Goal: Information Seeking & Learning: Find specific fact

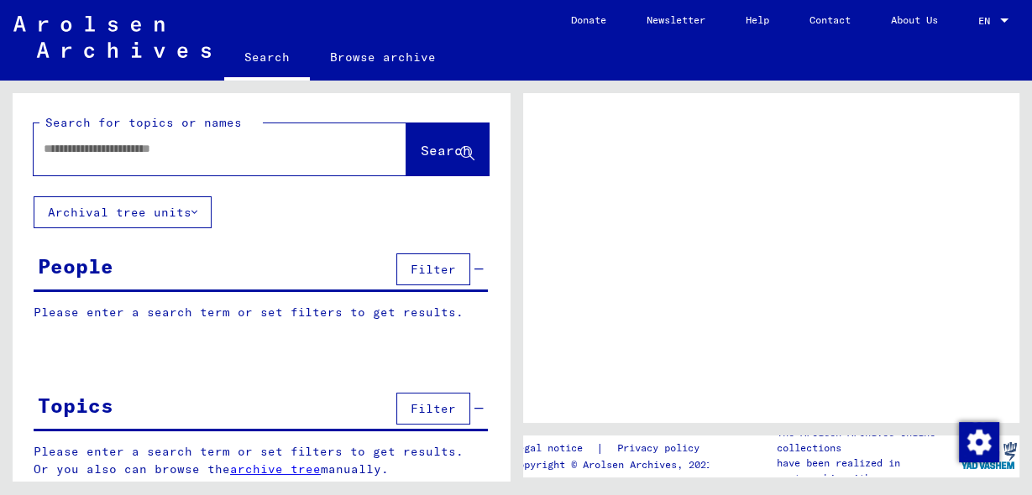
click at [159, 151] on input "text" at bounding box center [205, 149] width 322 height 18
type input "**********"
click at [421, 160] on span "Search" at bounding box center [448, 152] width 54 height 18
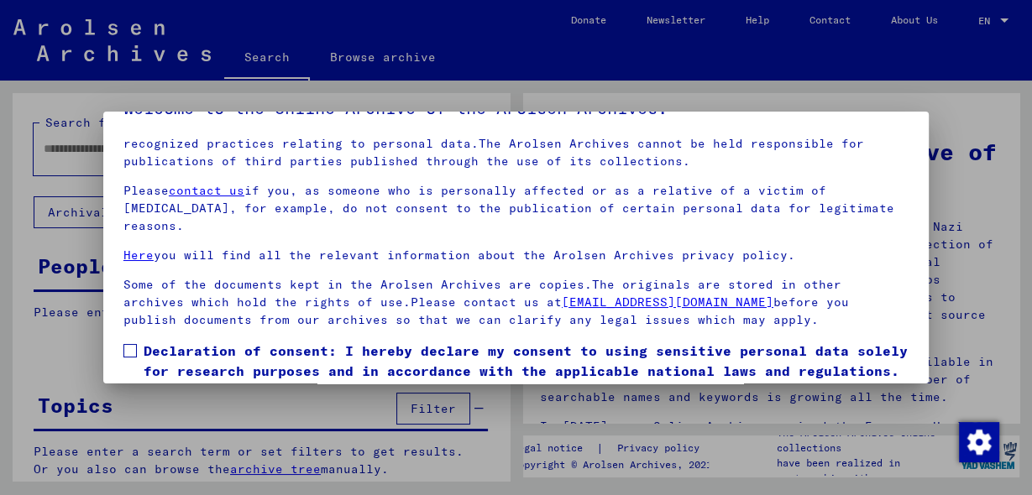
scroll to position [67, 0]
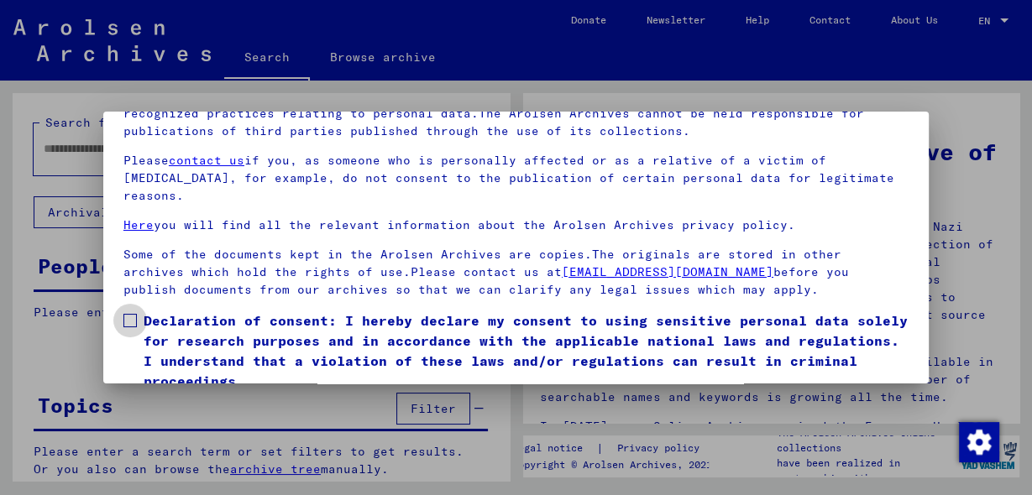
click at [128, 321] on span at bounding box center [129, 320] width 13 height 13
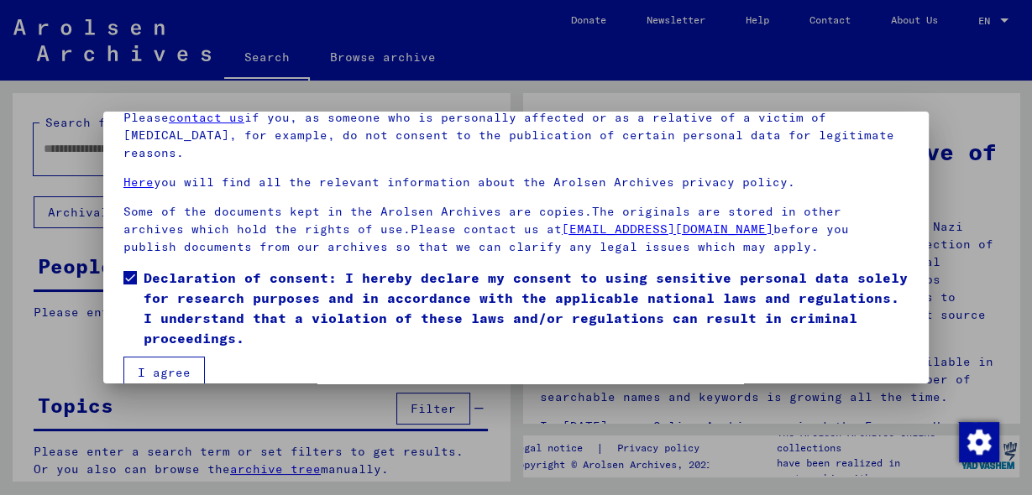
scroll to position [133, 0]
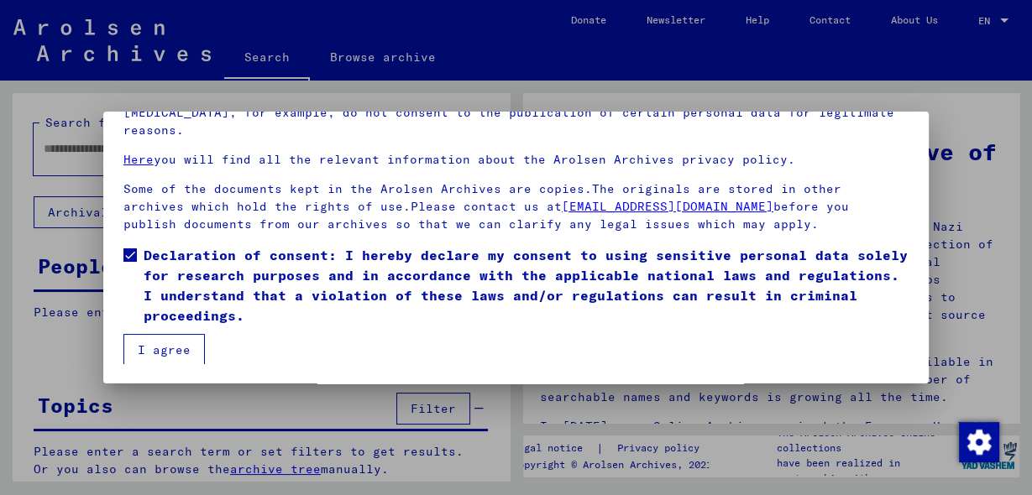
click at [156, 343] on button "I agree" at bounding box center [163, 350] width 81 height 32
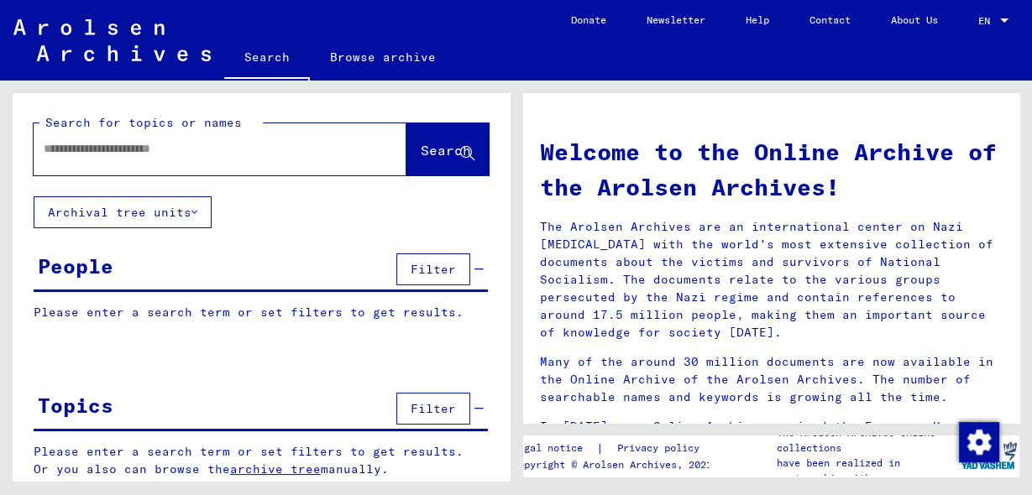
click at [191, 149] on input "text" at bounding box center [200, 149] width 312 height 18
type input "**********"
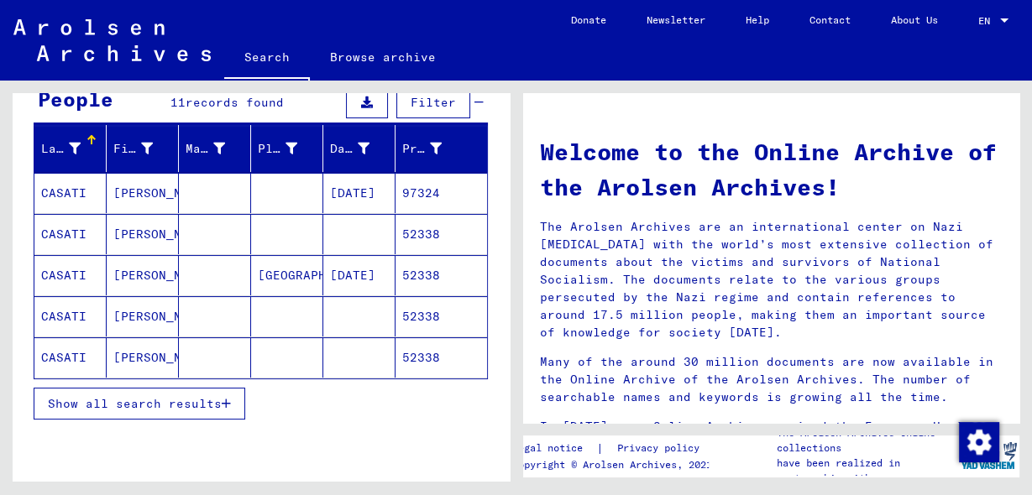
scroll to position [134, 0]
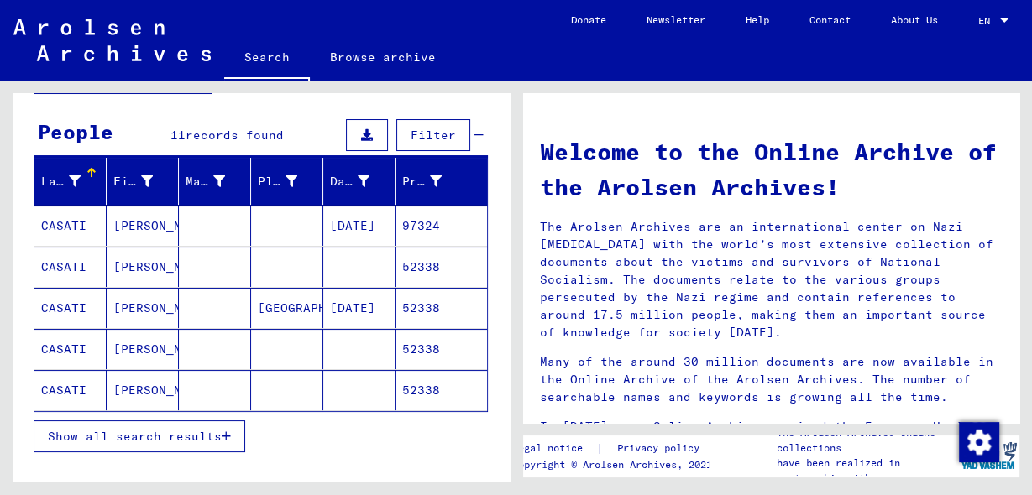
click at [183, 429] on span "Show all search results" at bounding box center [135, 436] width 174 height 15
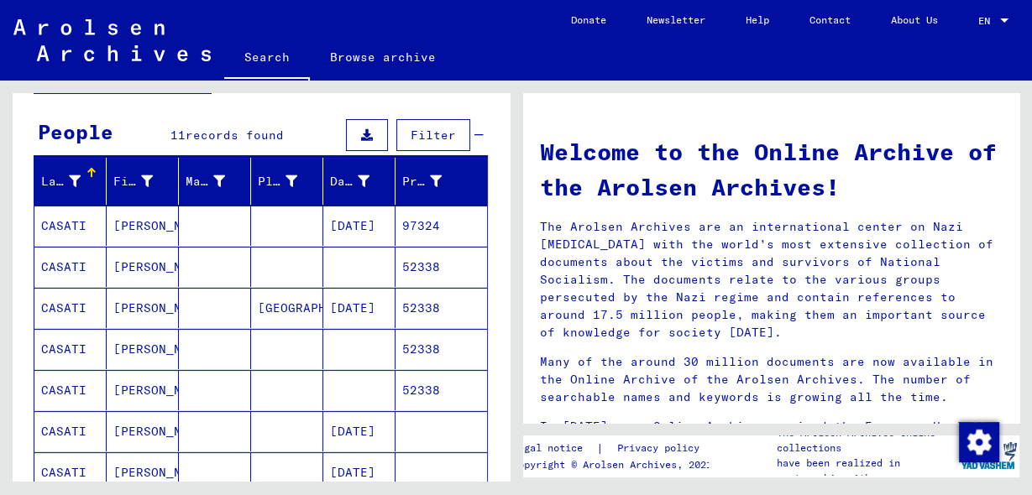
click at [432, 221] on mat-cell "97324" at bounding box center [441, 226] width 92 height 40
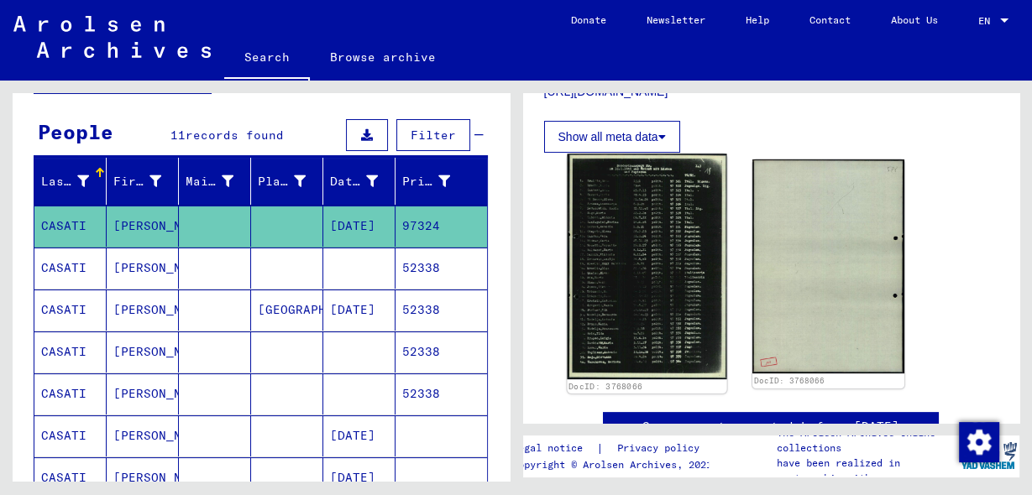
scroll to position [403, 0]
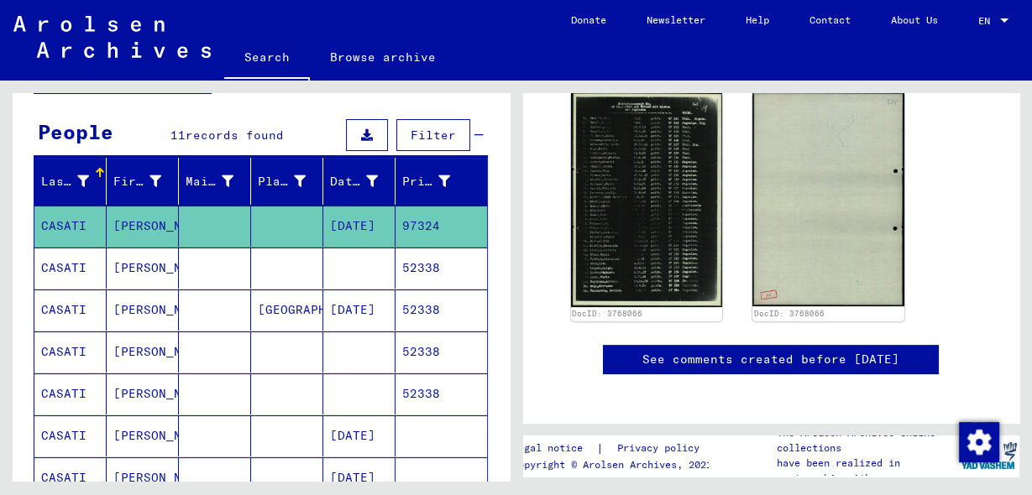
click at [429, 269] on mat-cell "52338" at bounding box center [441, 268] width 92 height 41
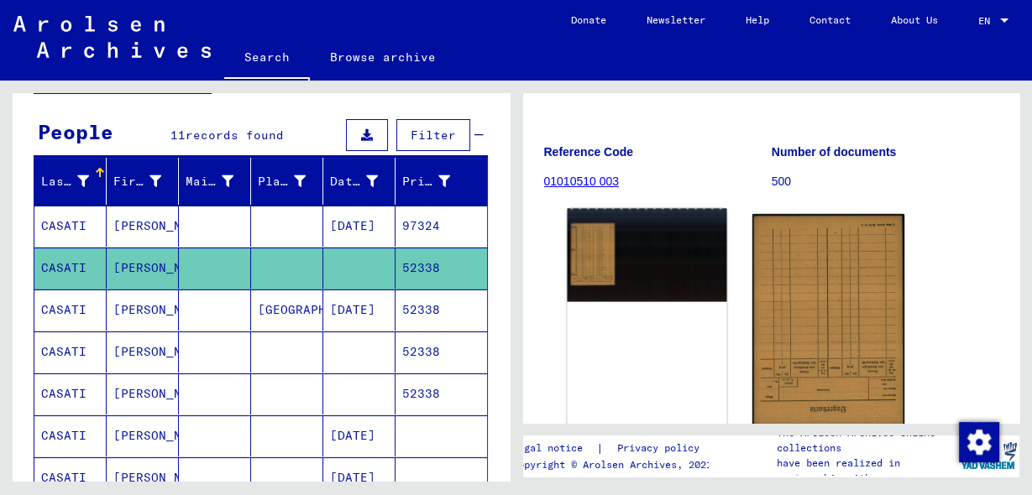
scroll to position [219, 0]
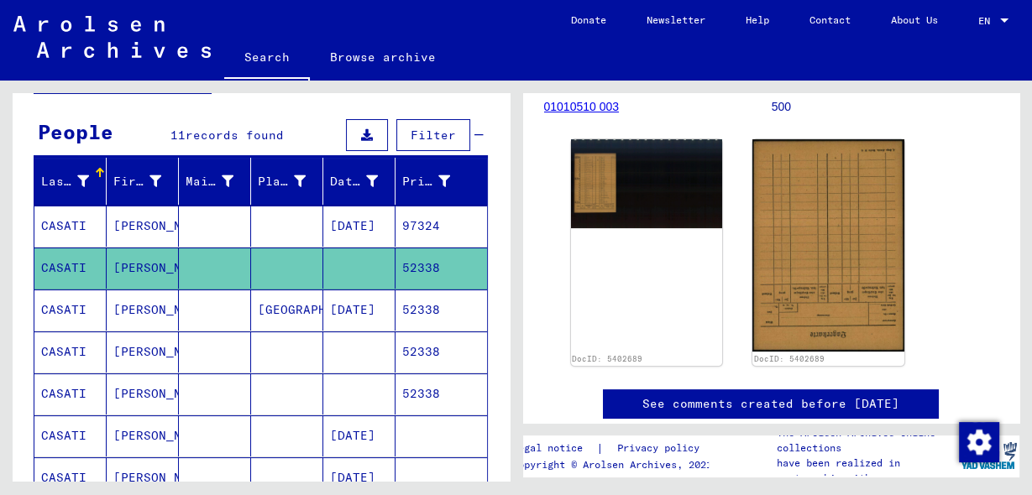
click at [432, 300] on mat-cell "52338" at bounding box center [441, 310] width 92 height 41
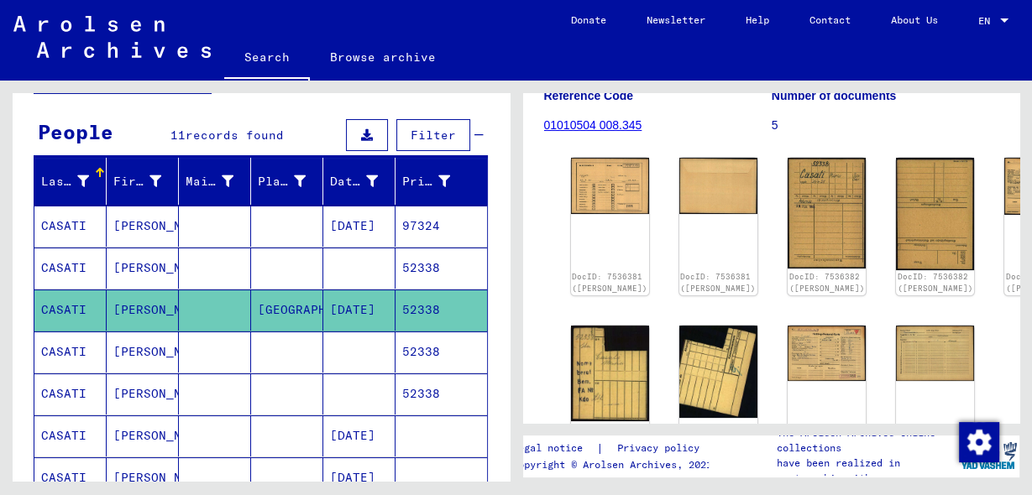
scroll to position [202, 0]
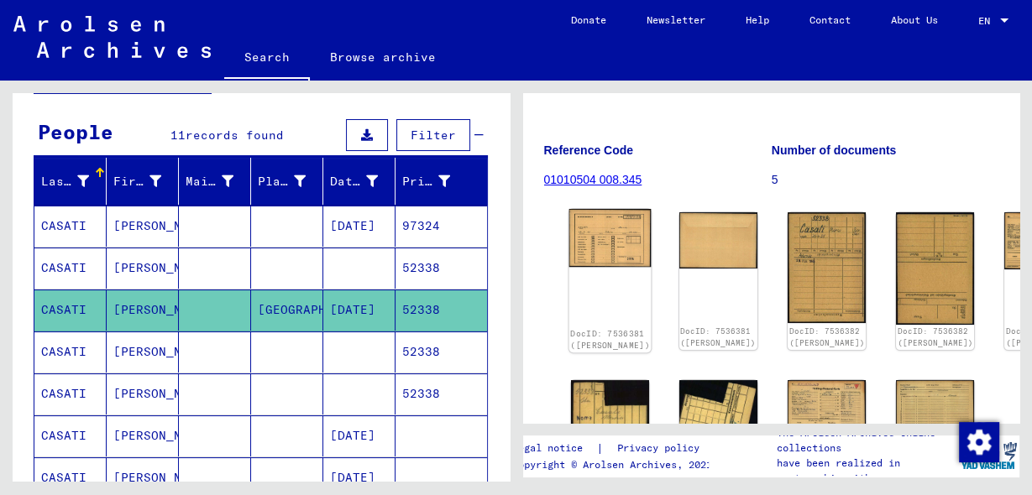
click at [591, 209] on img at bounding box center [609, 238] width 82 height 59
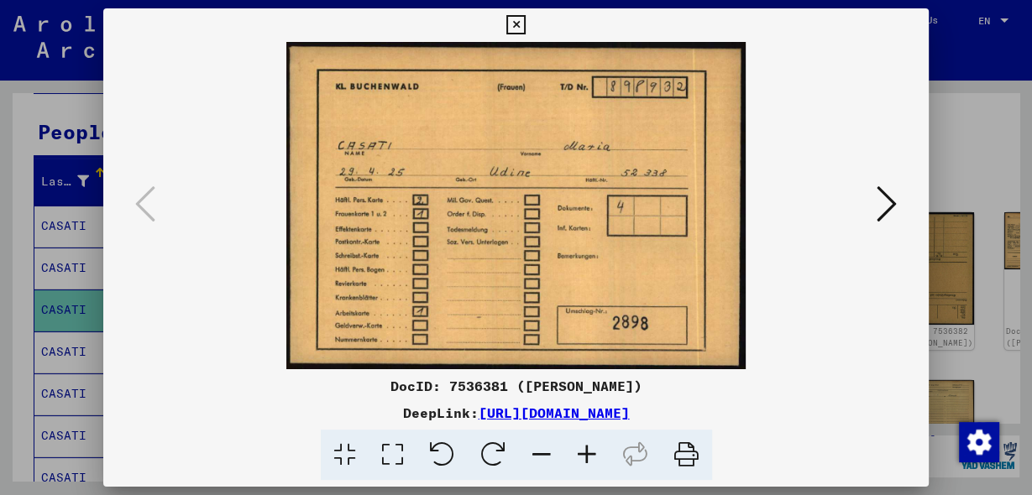
click at [885, 210] on icon at bounding box center [887, 204] width 20 height 40
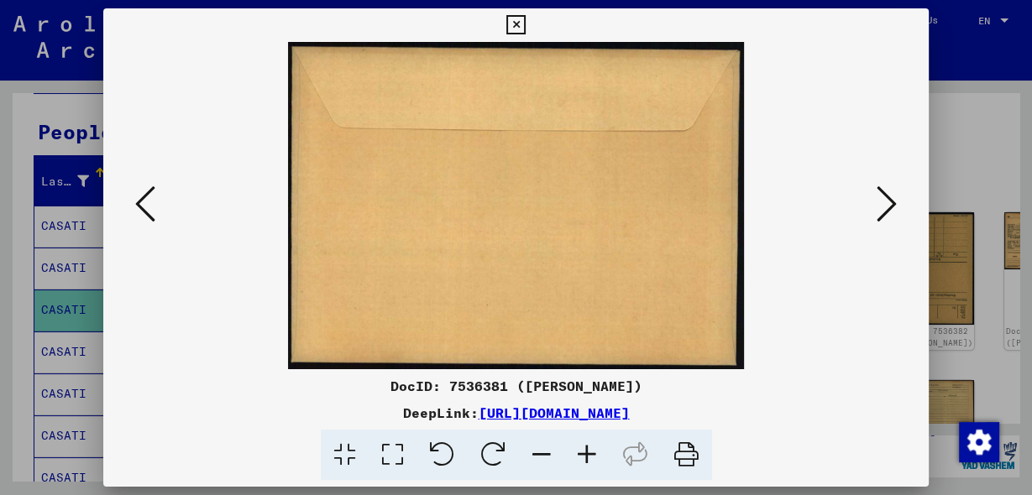
click at [885, 211] on icon at bounding box center [887, 204] width 20 height 40
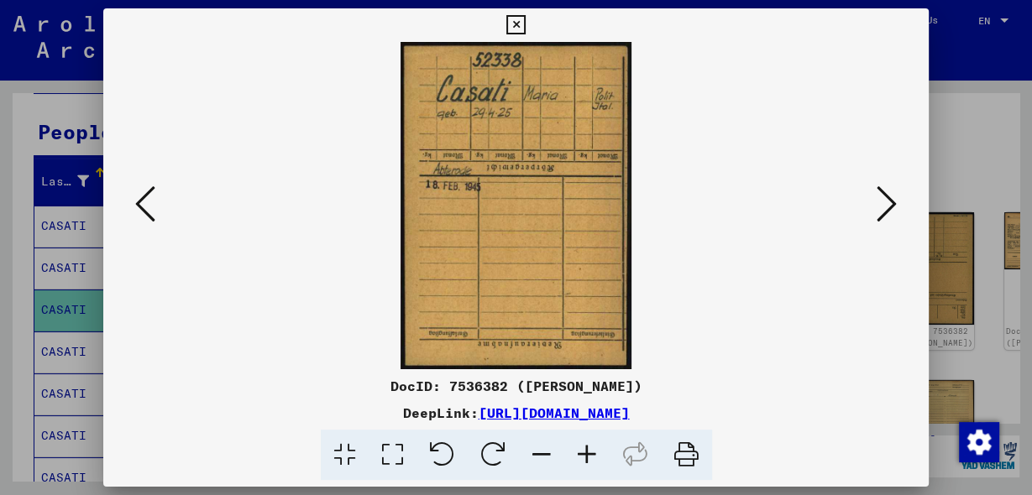
click at [885, 211] on icon at bounding box center [887, 204] width 20 height 40
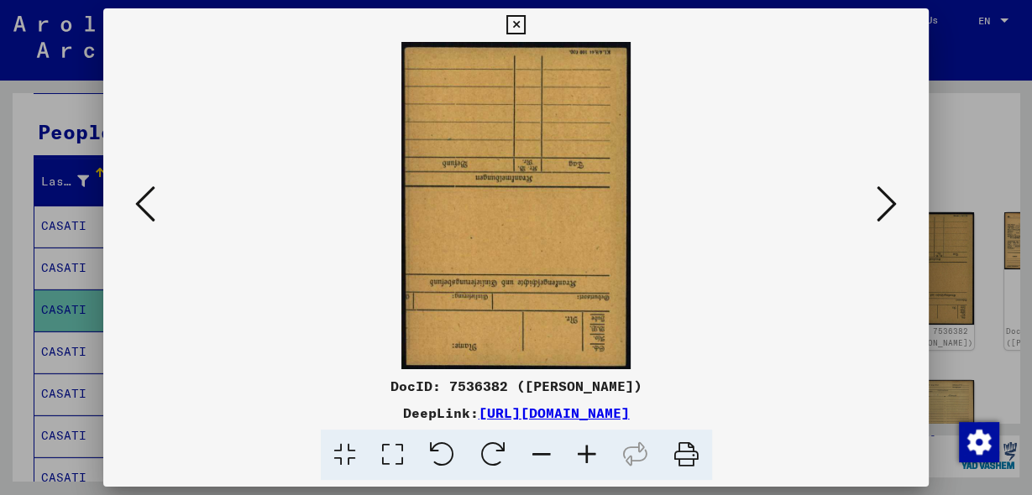
click at [885, 211] on icon at bounding box center [887, 204] width 20 height 40
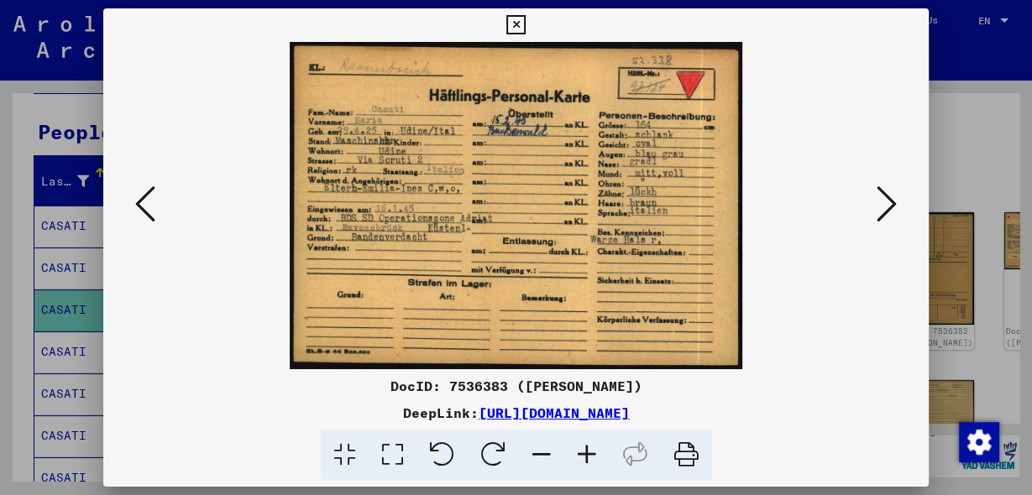
click at [874, 208] on button at bounding box center [886, 205] width 30 height 48
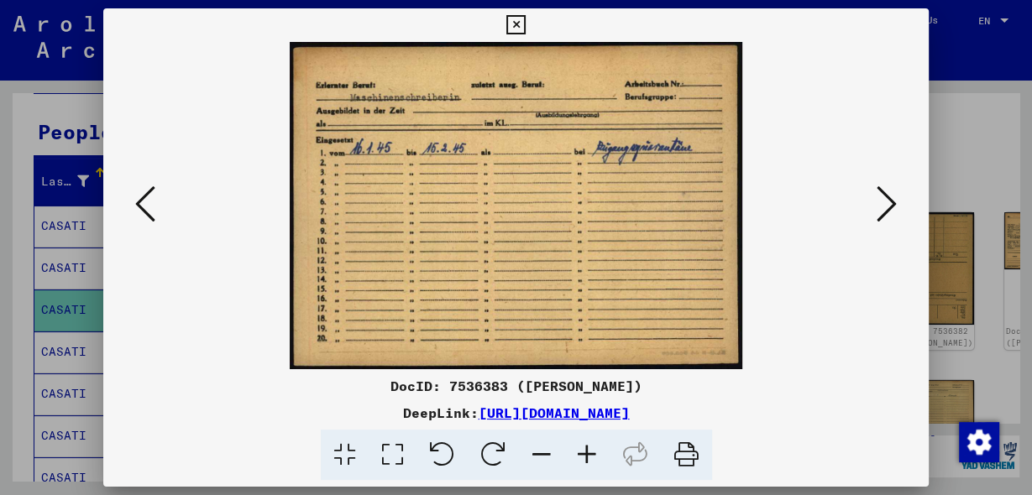
click at [874, 209] on button at bounding box center [886, 205] width 30 height 48
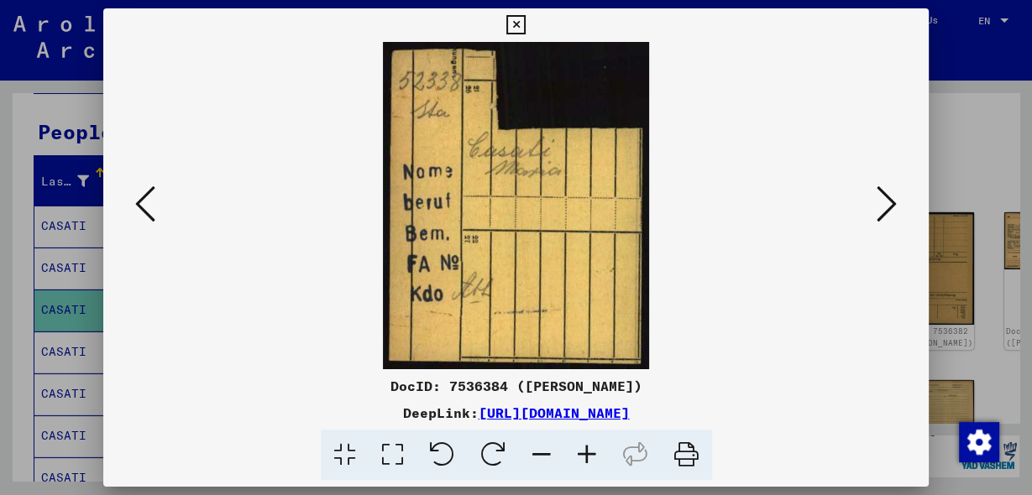
click at [874, 209] on button at bounding box center [886, 205] width 30 height 48
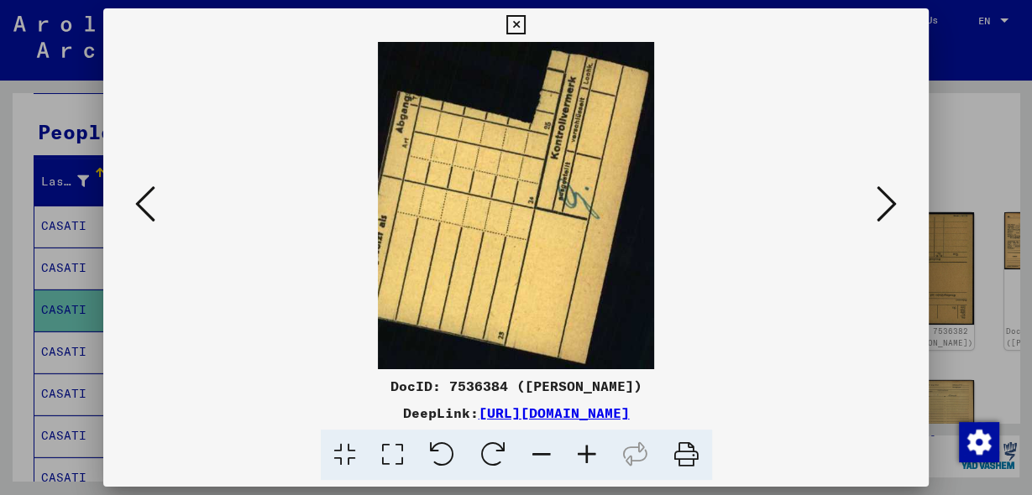
click at [874, 209] on button at bounding box center [886, 205] width 30 height 48
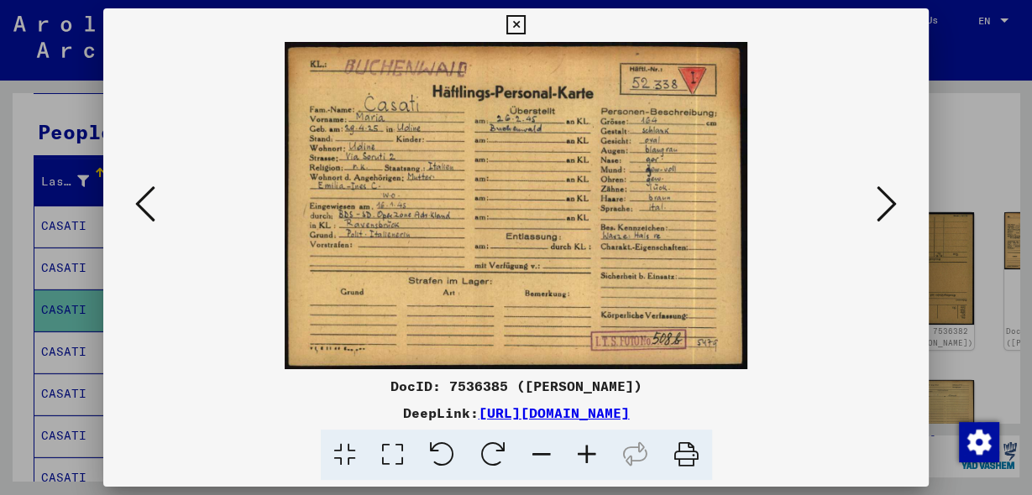
click at [141, 215] on icon at bounding box center [145, 204] width 20 height 40
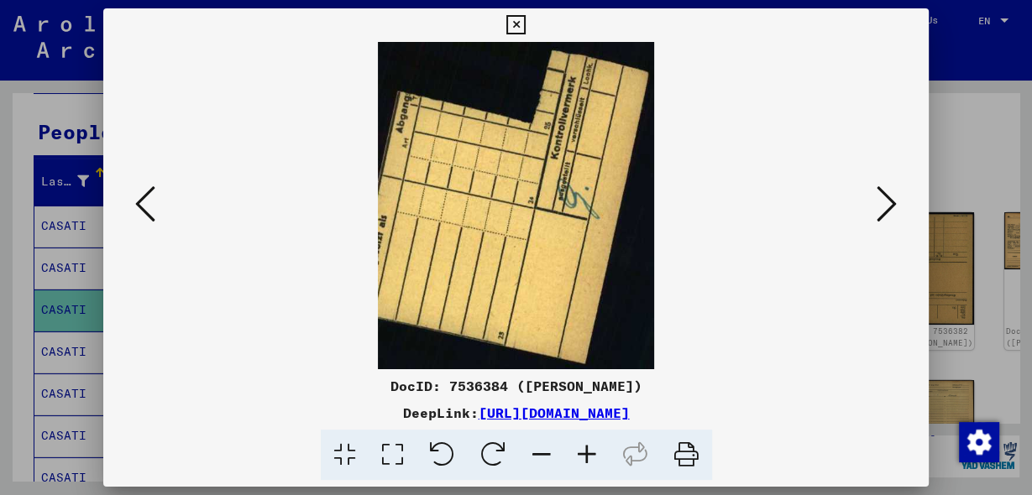
click at [141, 215] on icon at bounding box center [145, 204] width 20 height 40
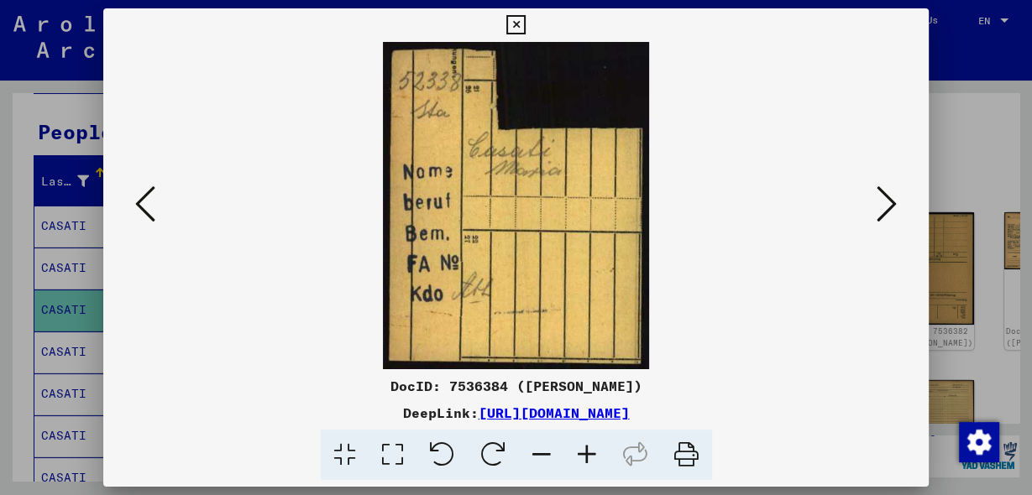
click at [141, 214] on icon at bounding box center [145, 204] width 20 height 40
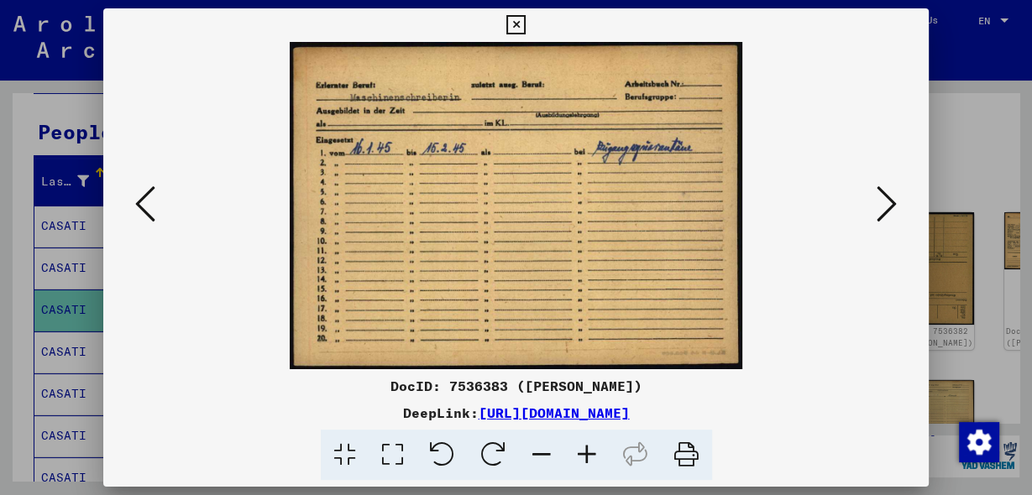
click at [141, 214] on icon at bounding box center [145, 204] width 20 height 40
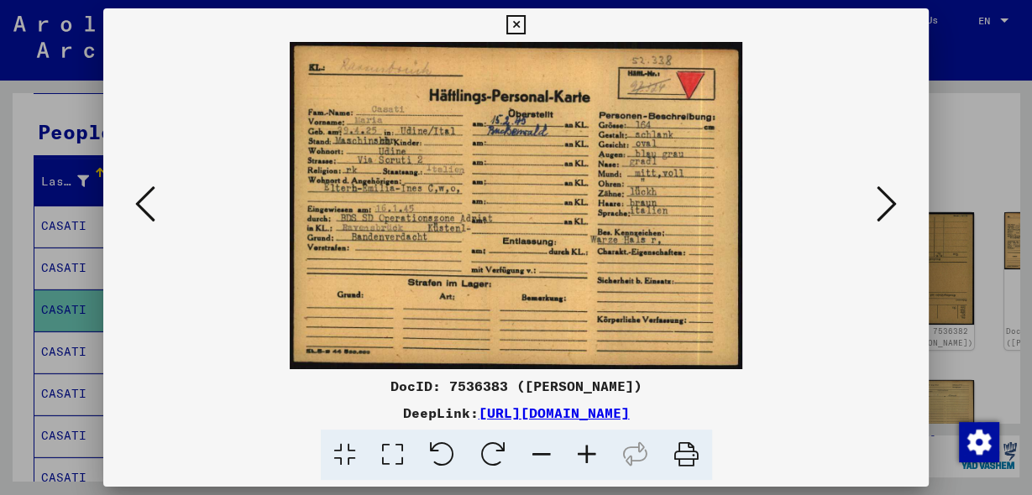
click at [882, 205] on icon at bounding box center [887, 204] width 20 height 40
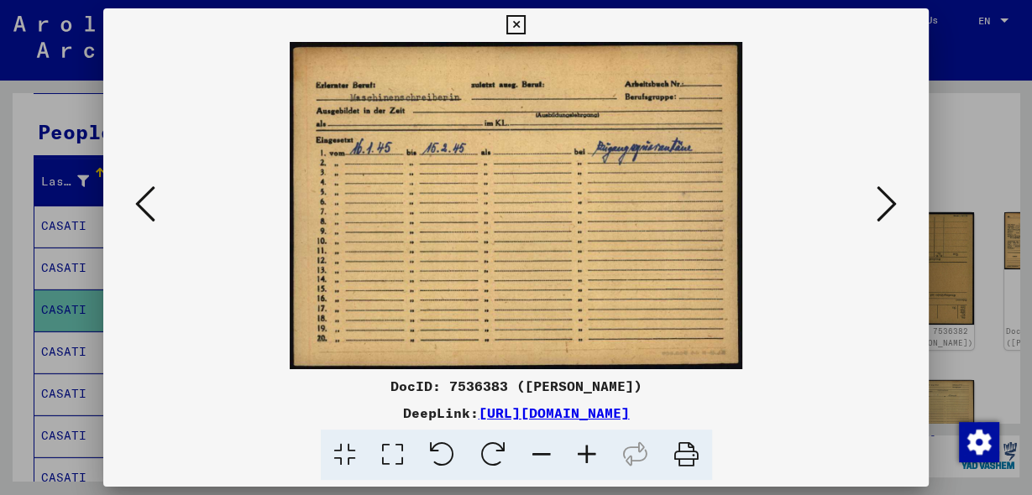
click at [882, 205] on icon at bounding box center [887, 204] width 20 height 40
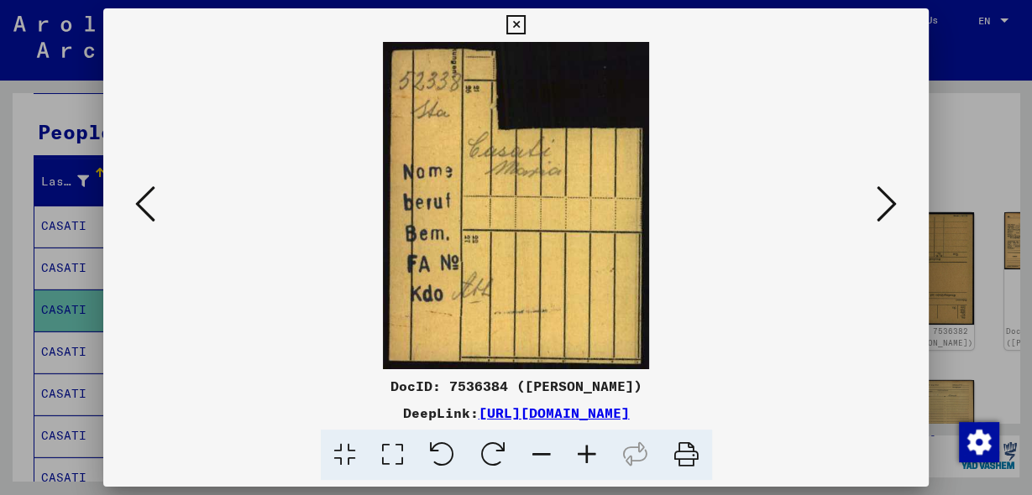
click at [882, 205] on icon at bounding box center [887, 204] width 20 height 40
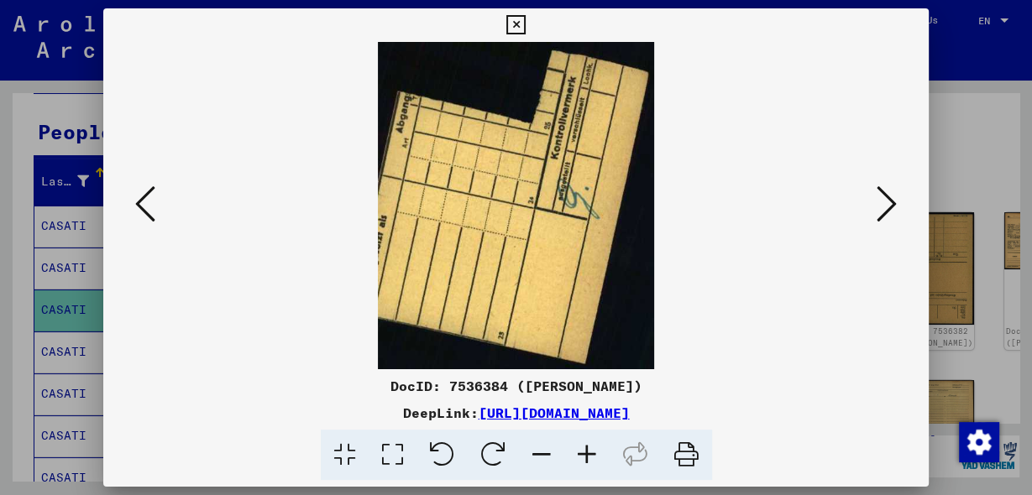
click at [882, 205] on icon at bounding box center [887, 204] width 20 height 40
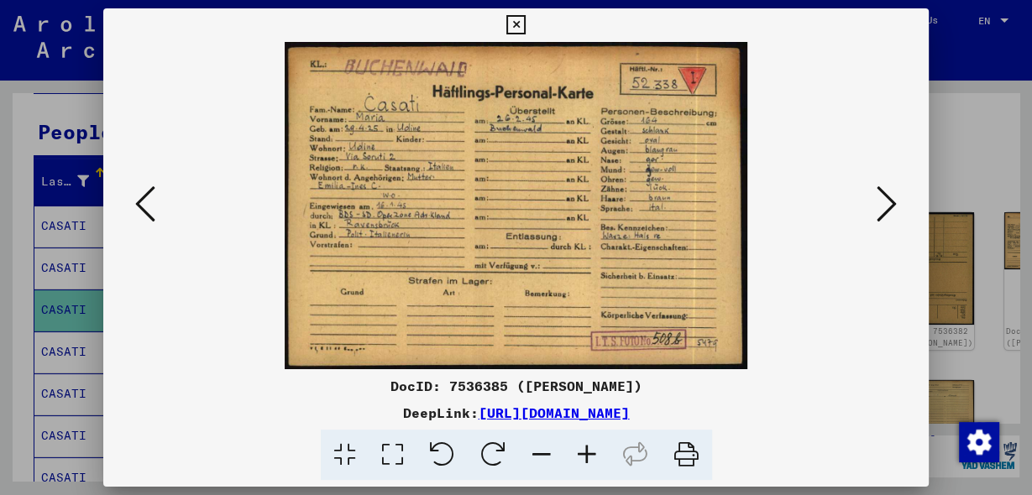
click at [877, 197] on icon at bounding box center [887, 204] width 20 height 40
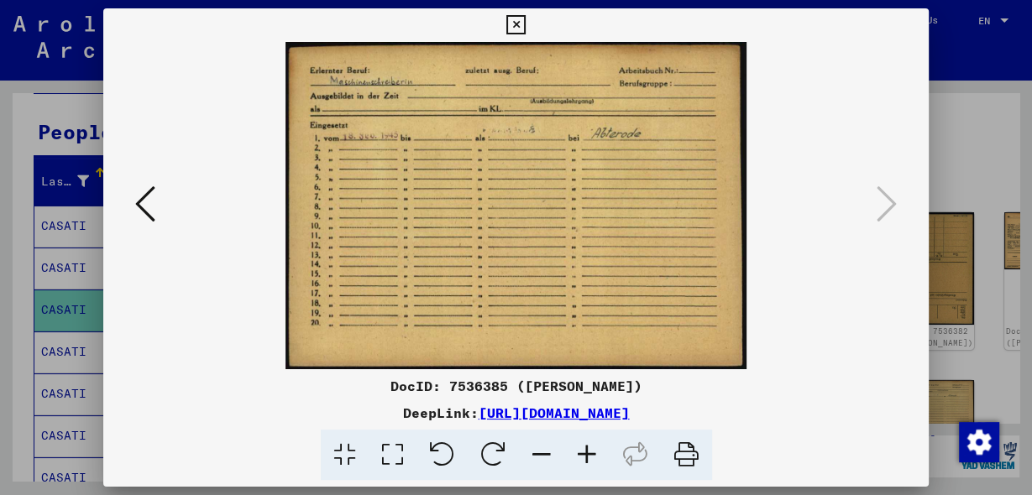
drag, startPoint x: 507, startPoint y: 17, endPoint x: 509, endPoint y: 28, distance: 11.0
click at [507, 18] on icon at bounding box center [515, 25] width 19 height 20
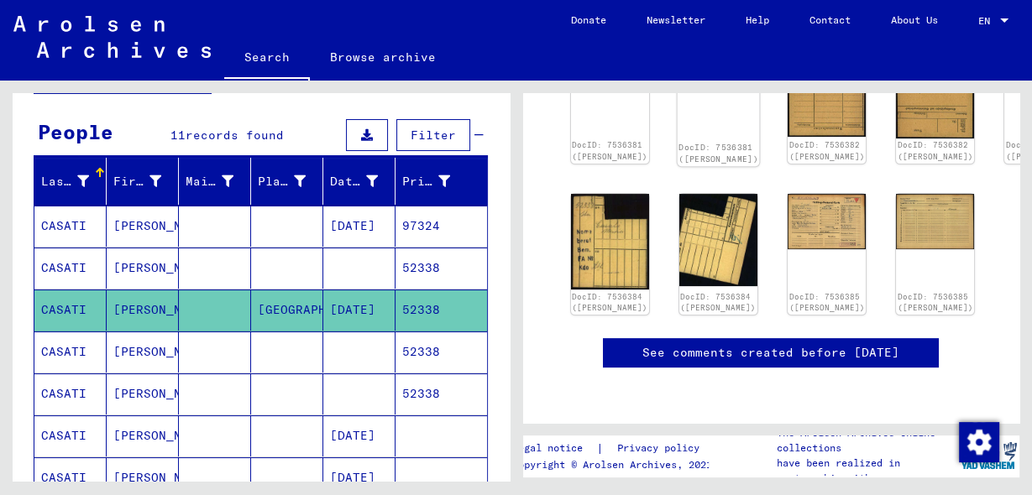
scroll to position [403, 0]
click at [409, 343] on mat-cell "52338" at bounding box center [441, 352] width 92 height 41
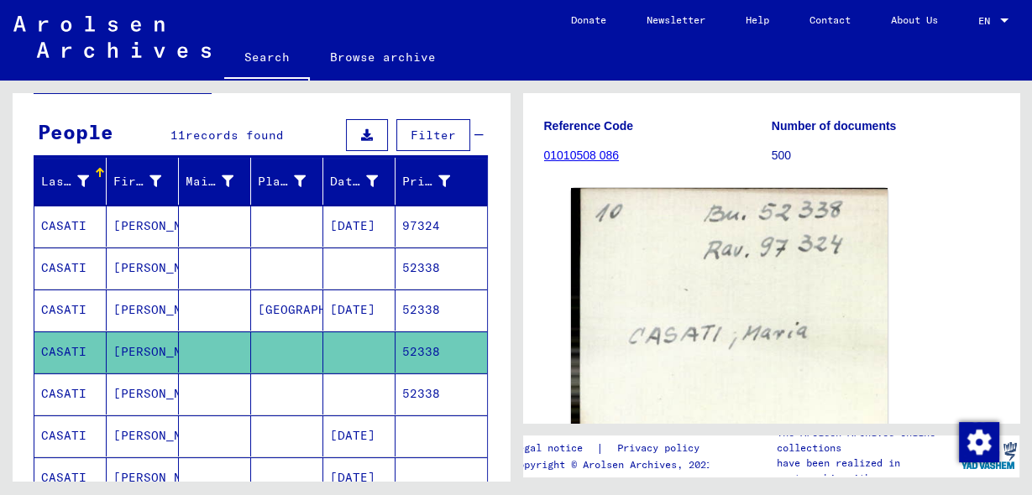
scroll to position [152, 0]
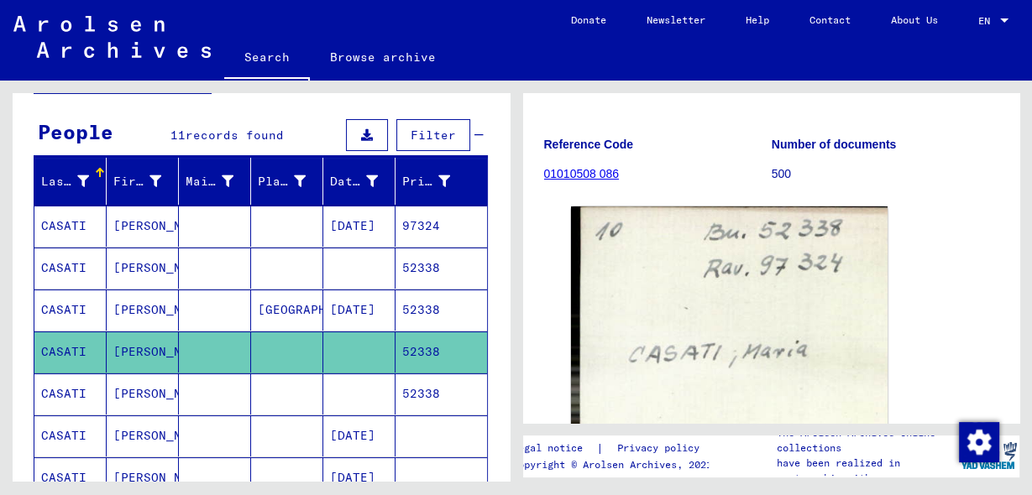
click at [395, 388] on mat-cell "52338" at bounding box center [441, 394] width 92 height 41
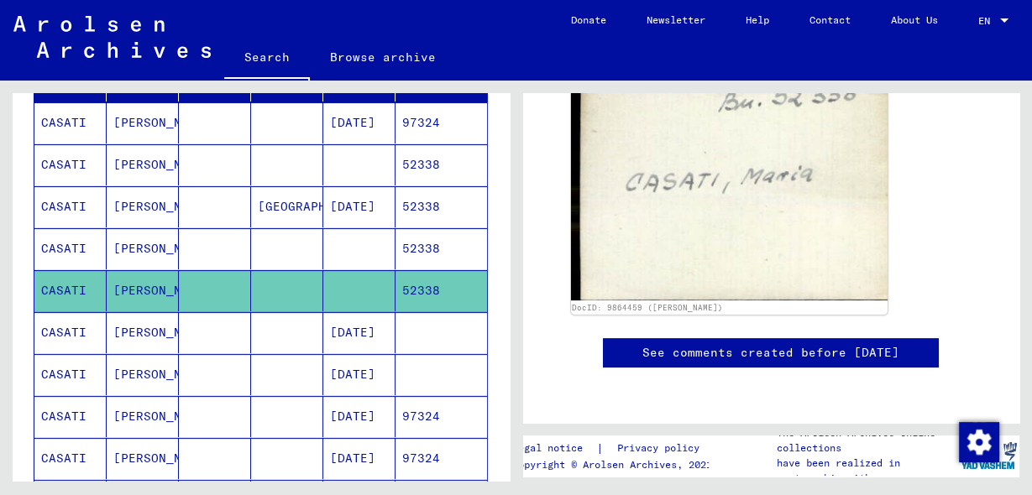
scroll to position [336, 0]
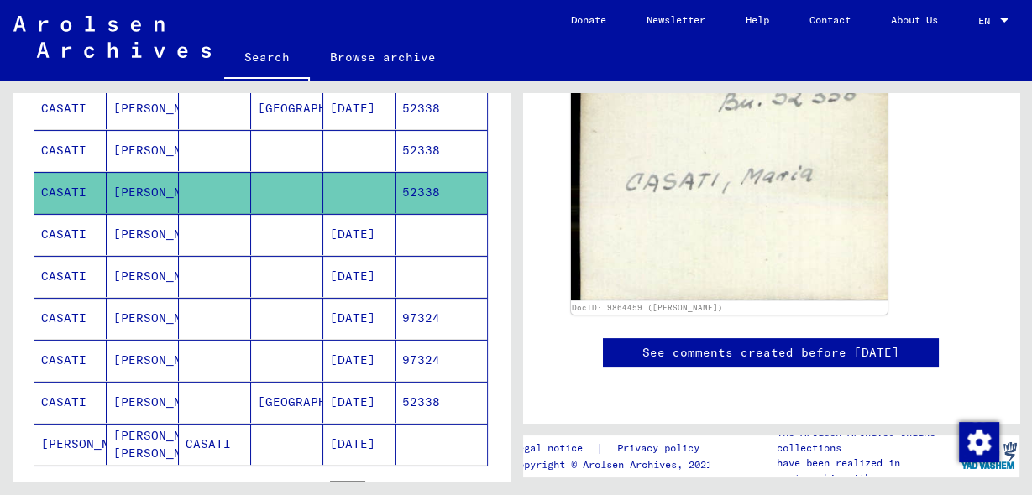
click at [435, 230] on mat-cell at bounding box center [441, 234] width 92 height 41
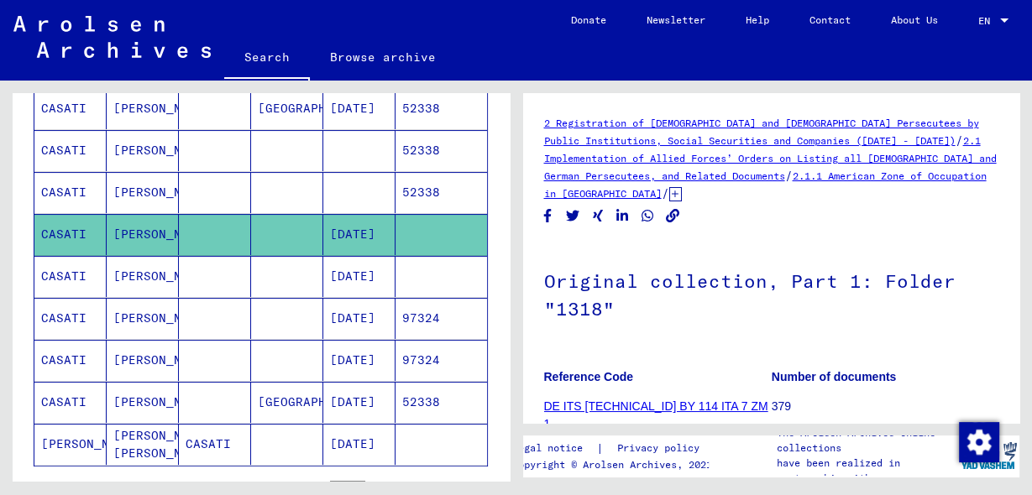
click at [435, 269] on mat-cell at bounding box center [441, 276] width 92 height 41
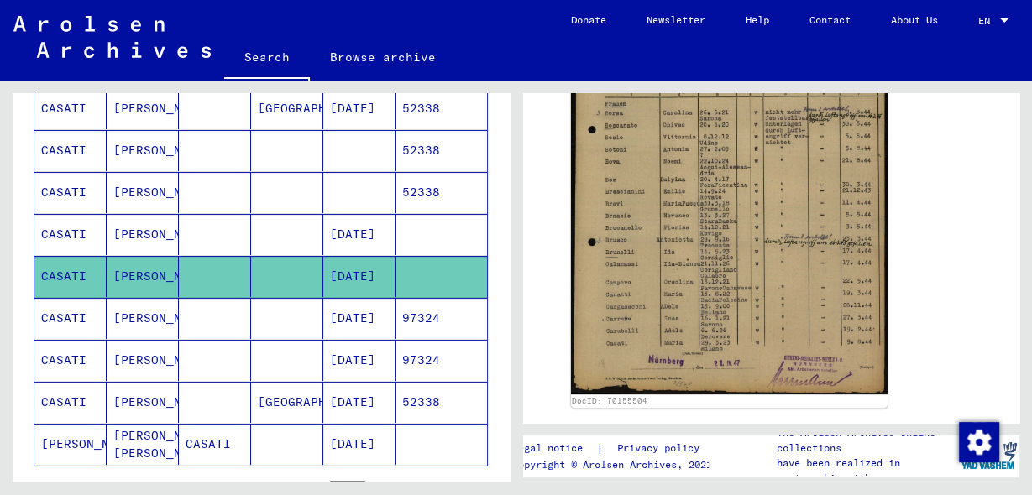
scroll to position [470, 0]
click at [408, 312] on mat-cell "97324" at bounding box center [441, 318] width 92 height 41
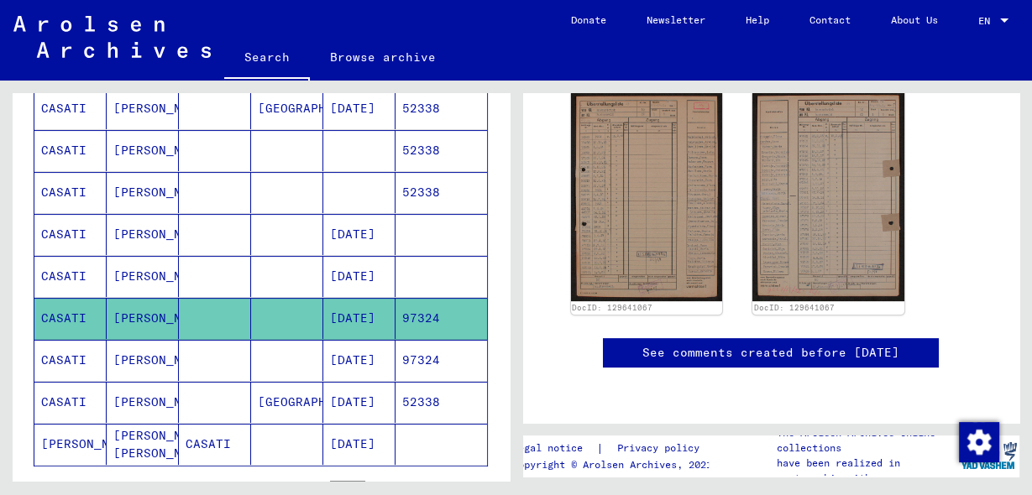
scroll to position [403, 0]
click at [423, 350] on mat-cell "97324" at bounding box center [441, 360] width 92 height 41
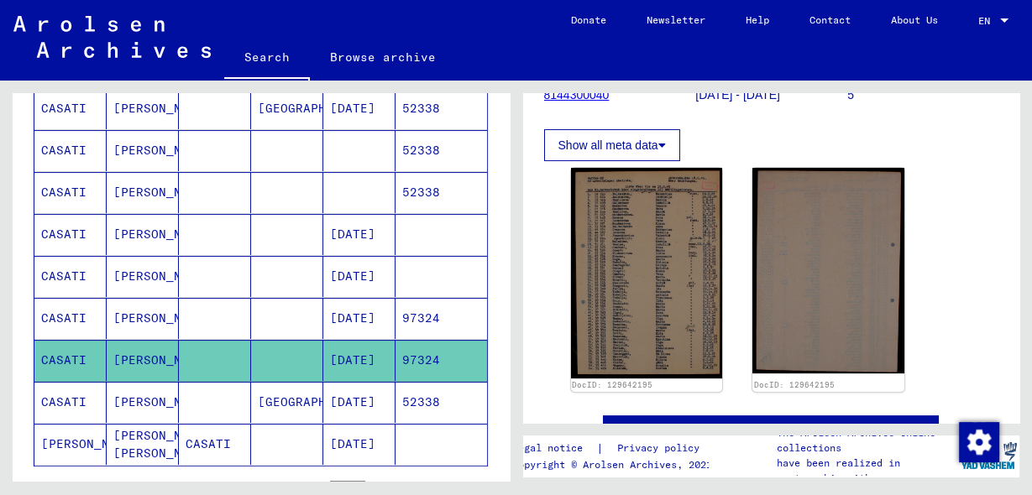
scroll to position [269, 0]
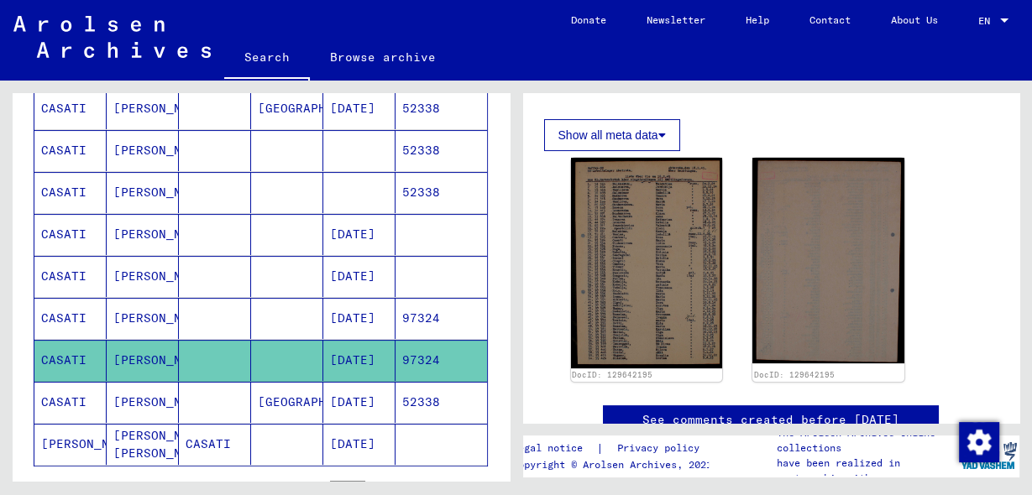
click at [446, 399] on mat-cell "52338" at bounding box center [441, 402] width 92 height 41
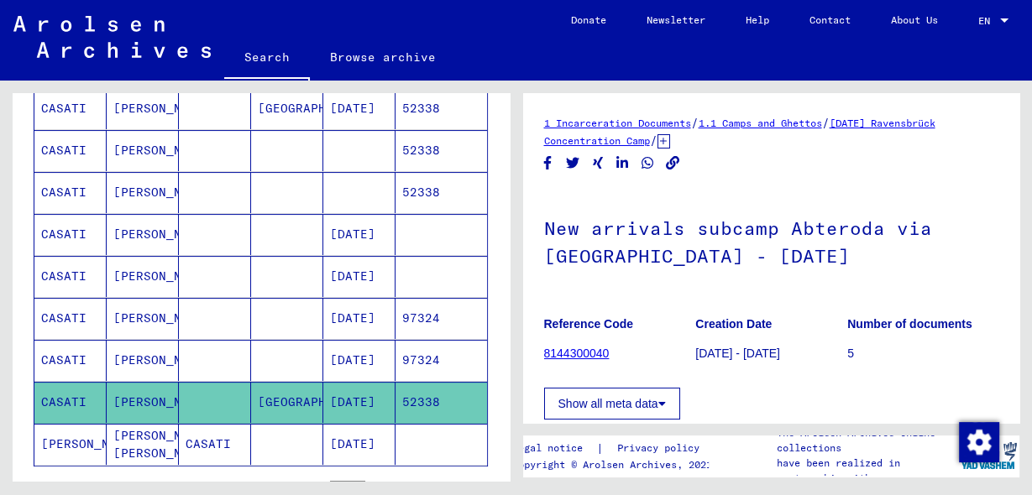
click at [436, 428] on mat-cell at bounding box center [441, 444] width 92 height 41
